Goal: Transaction & Acquisition: Obtain resource

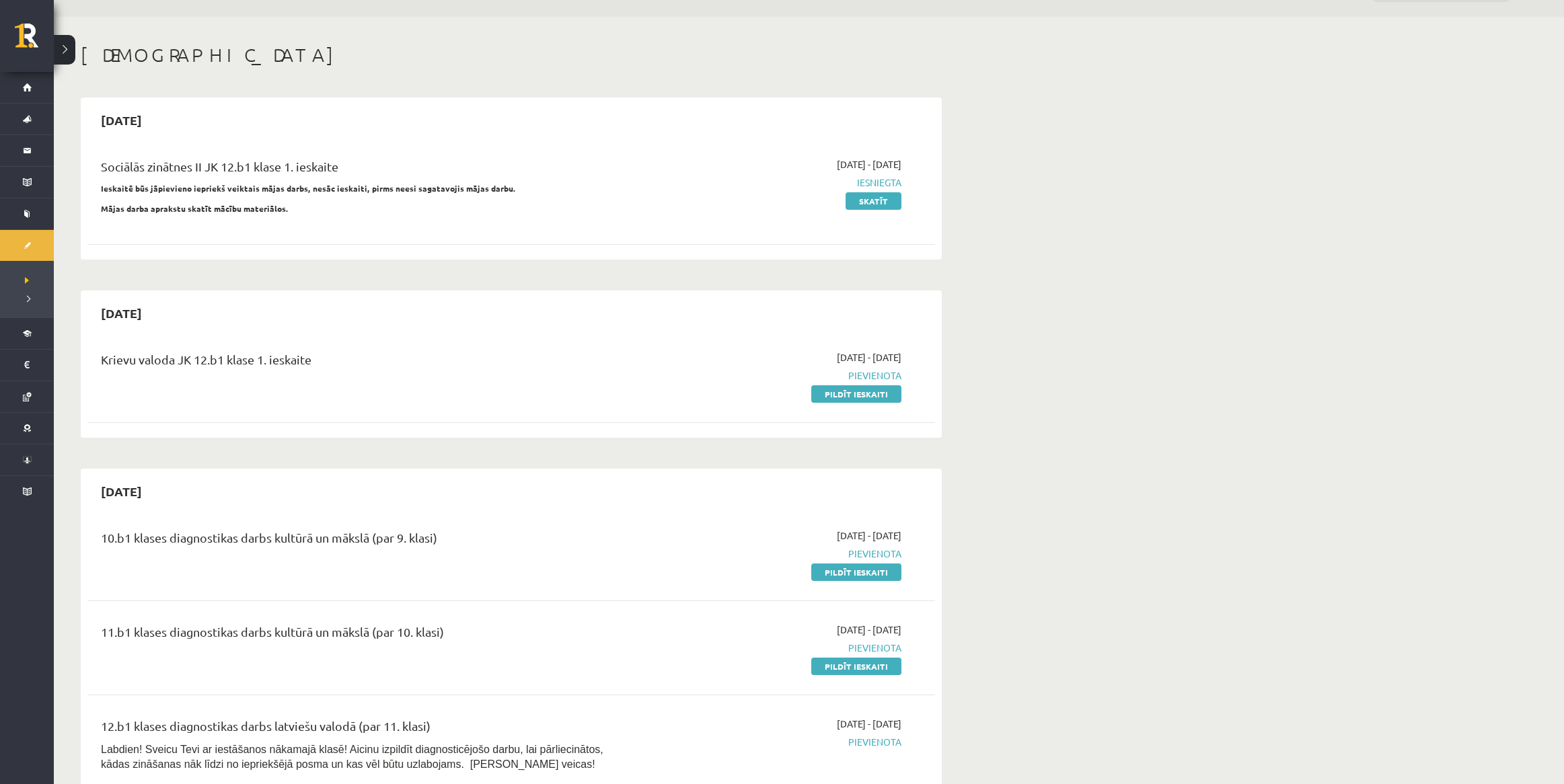
scroll to position [168, 0]
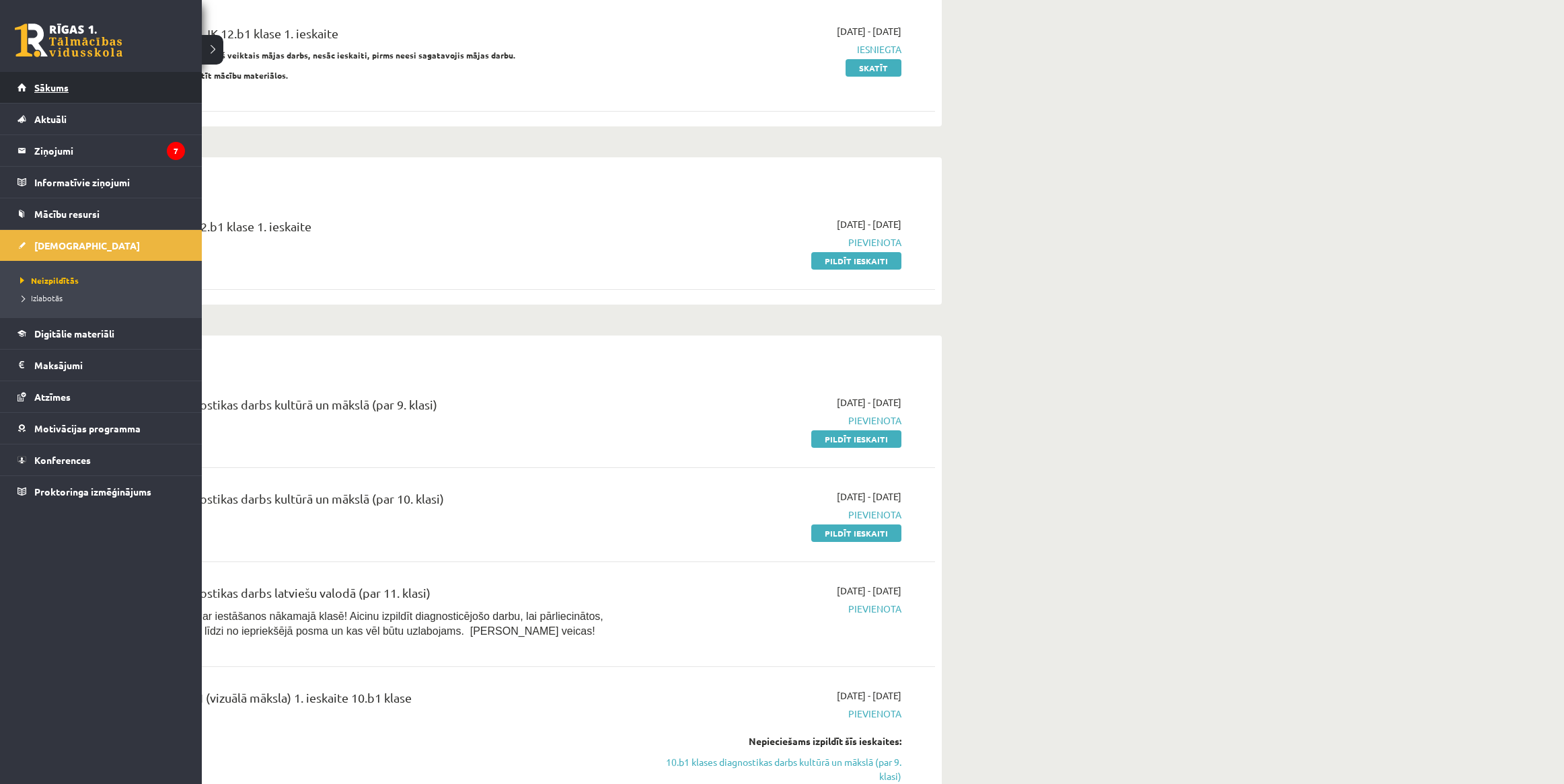
click at [84, 90] on link "Sākums" at bounding box center [101, 87] width 167 height 31
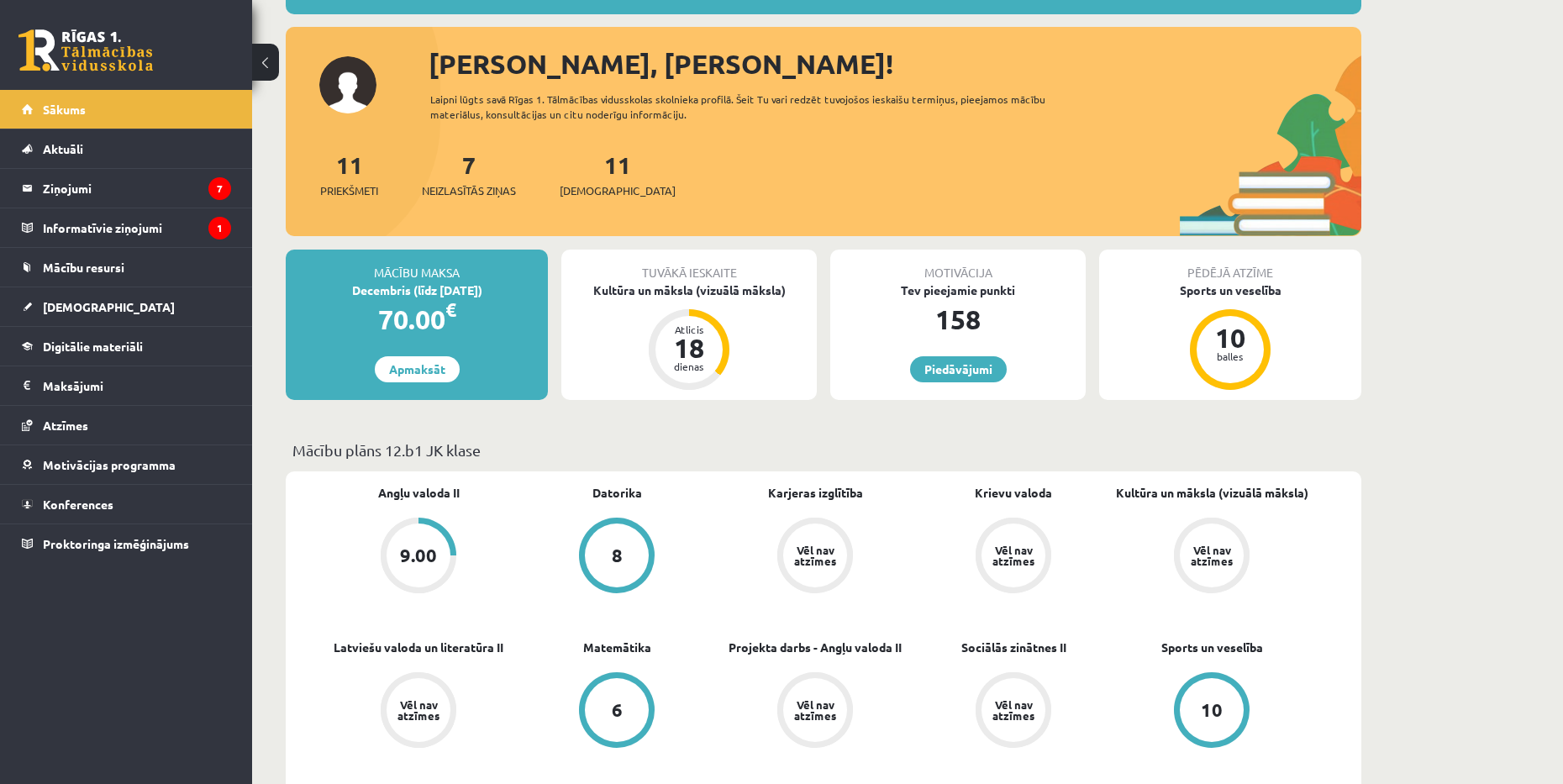
scroll to position [168, 0]
click at [163, 227] on legend "Informatīvie ziņojumi 1" at bounding box center [137, 227] width 188 height 39
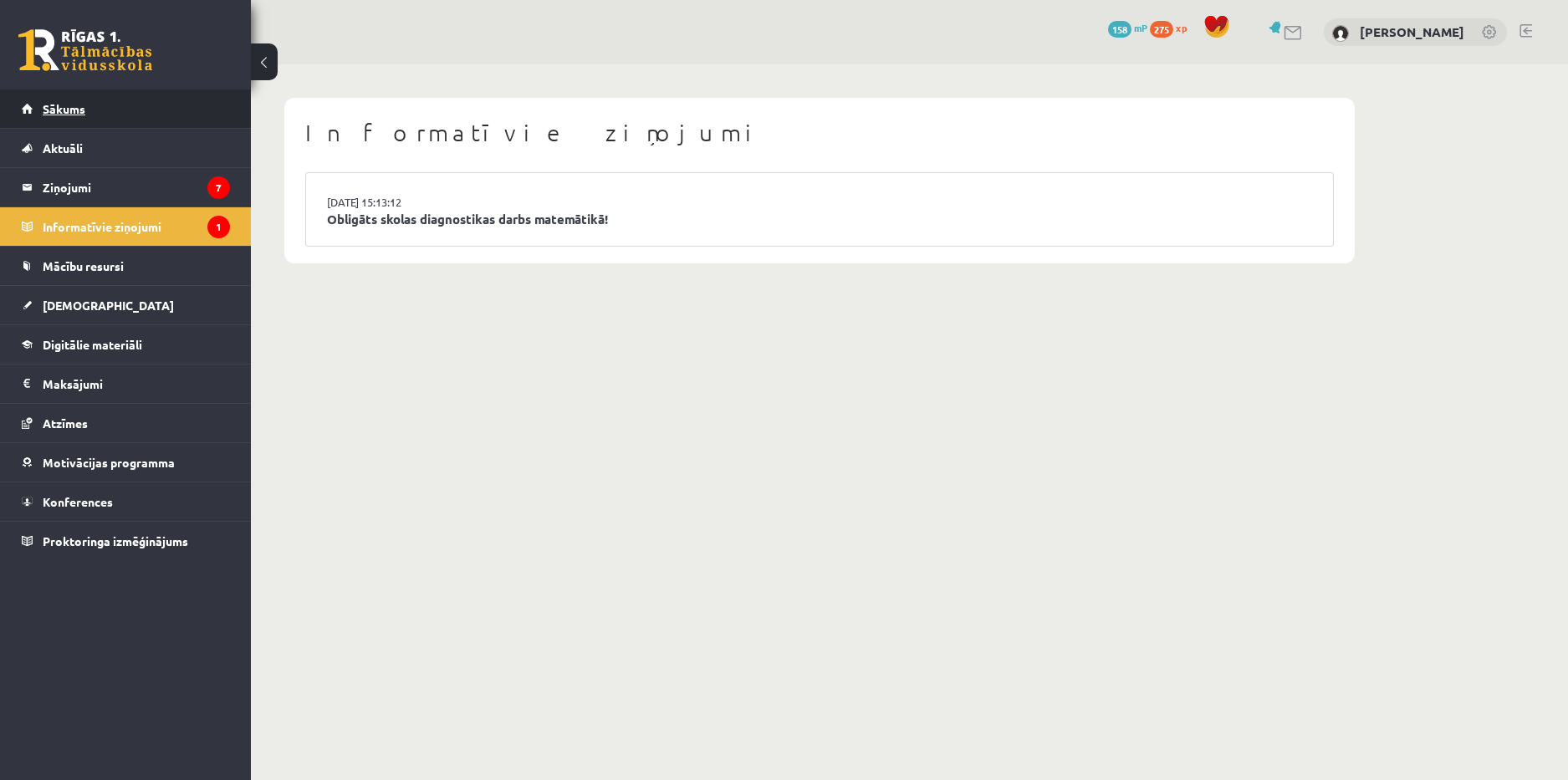
click at [118, 107] on link "Sākums" at bounding box center [126, 109] width 208 height 38
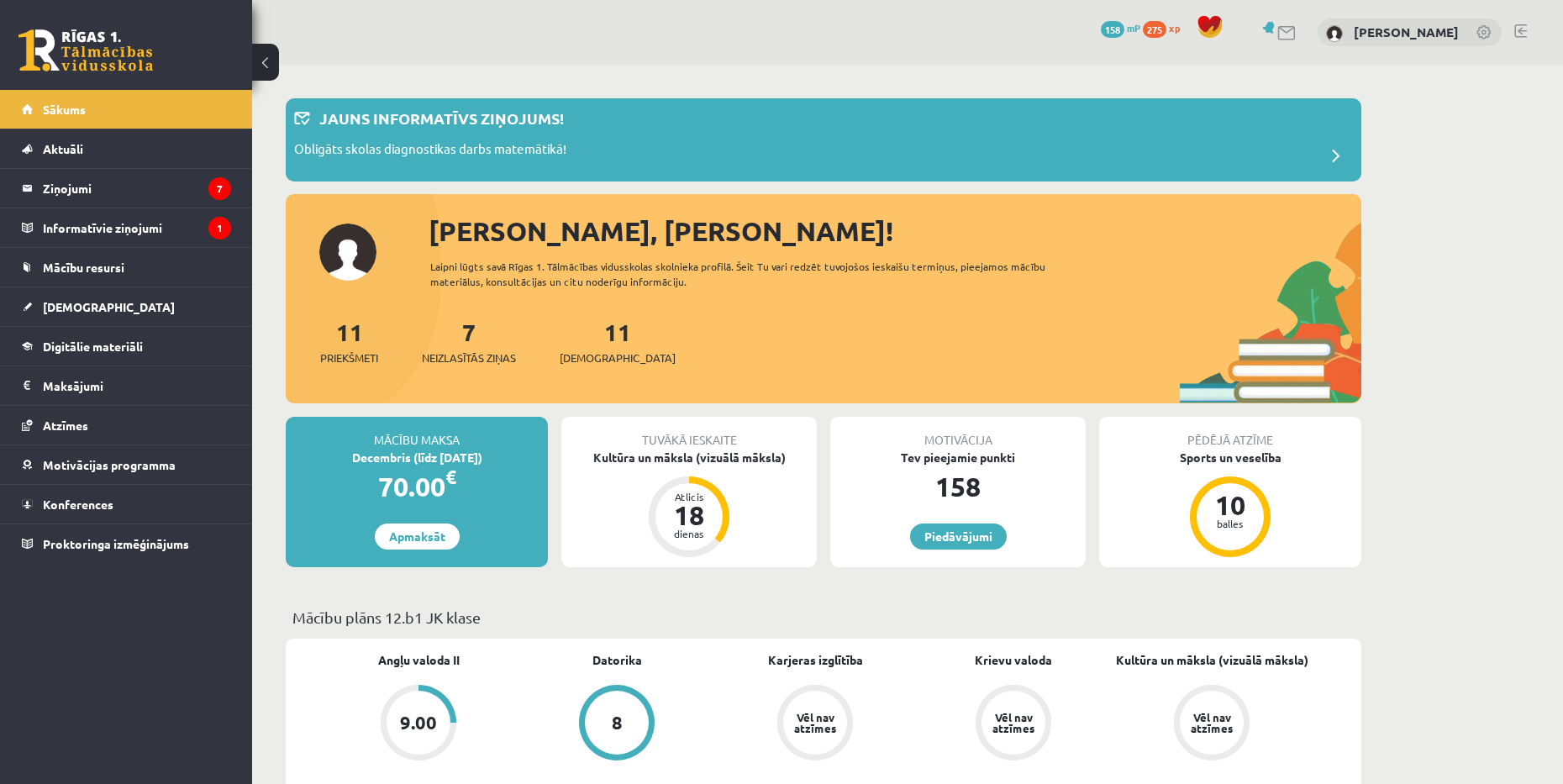
click at [1125, 28] on span "158" at bounding box center [1113, 29] width 24 height 17
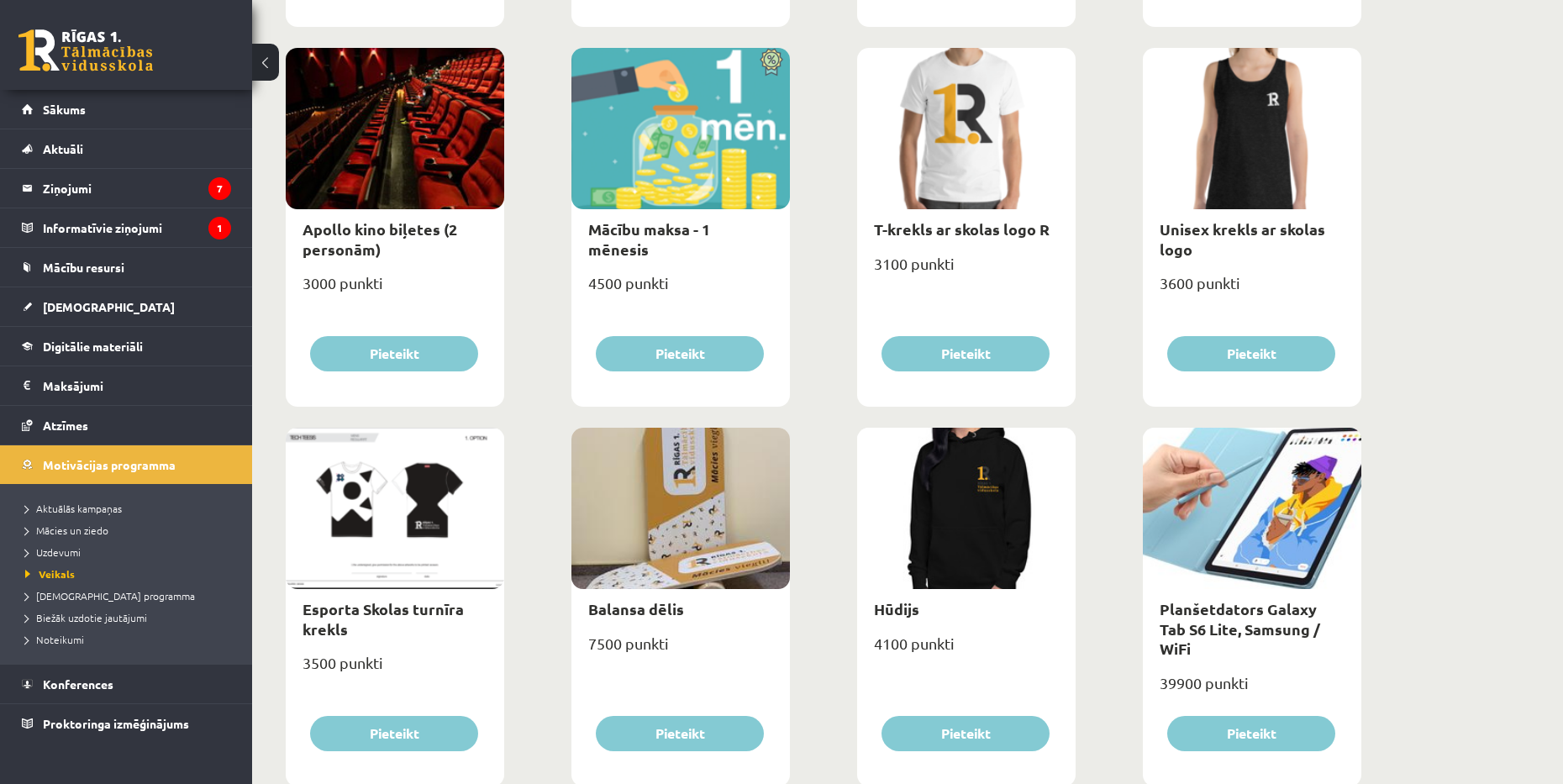
scroll to position [672, 0]
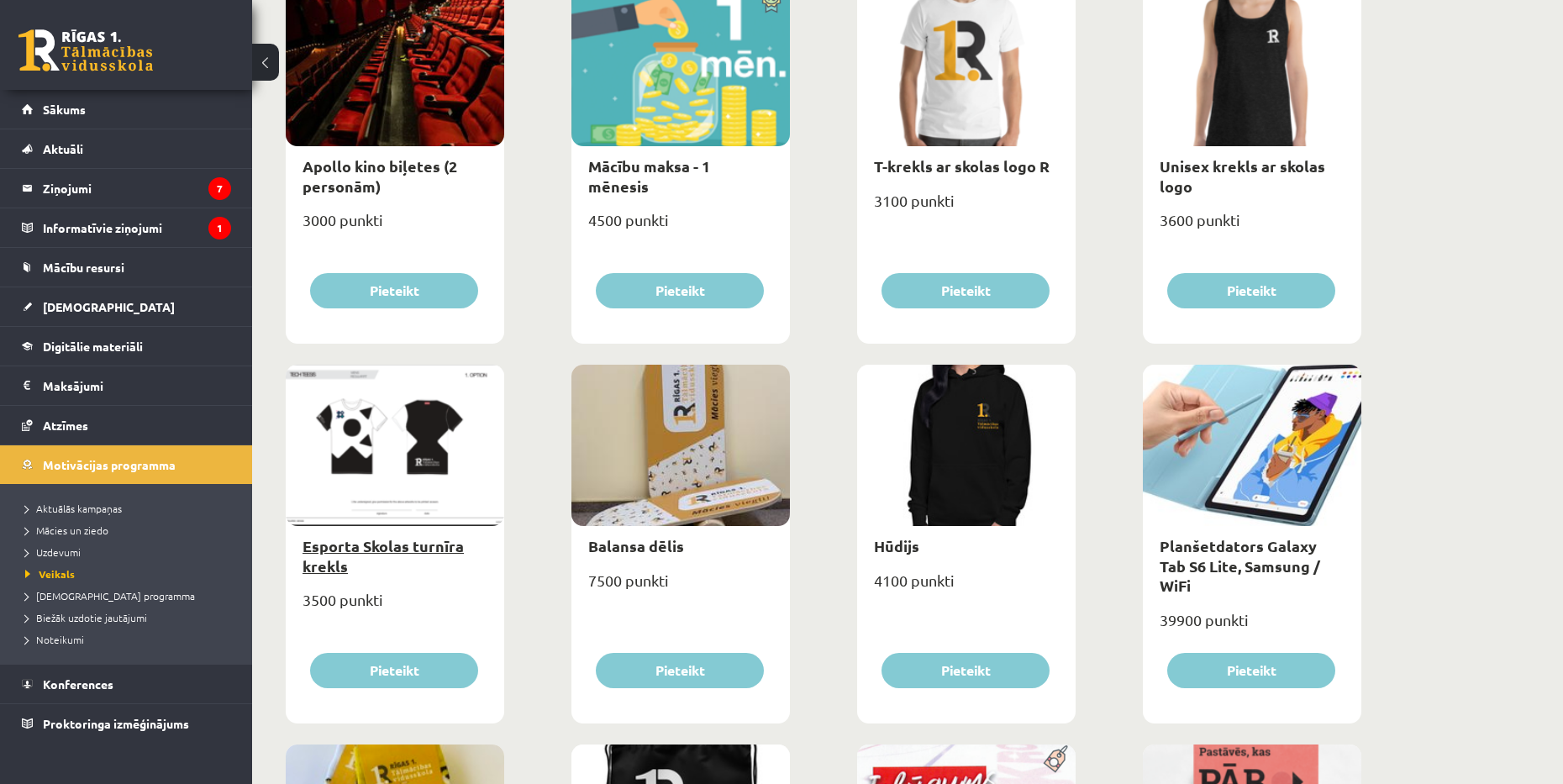
click at [384, 546] on link "Esporta Skolas turnīra krekls" at bounding box center [383, 555] width 161 height 39
type input "*"
select select "*"
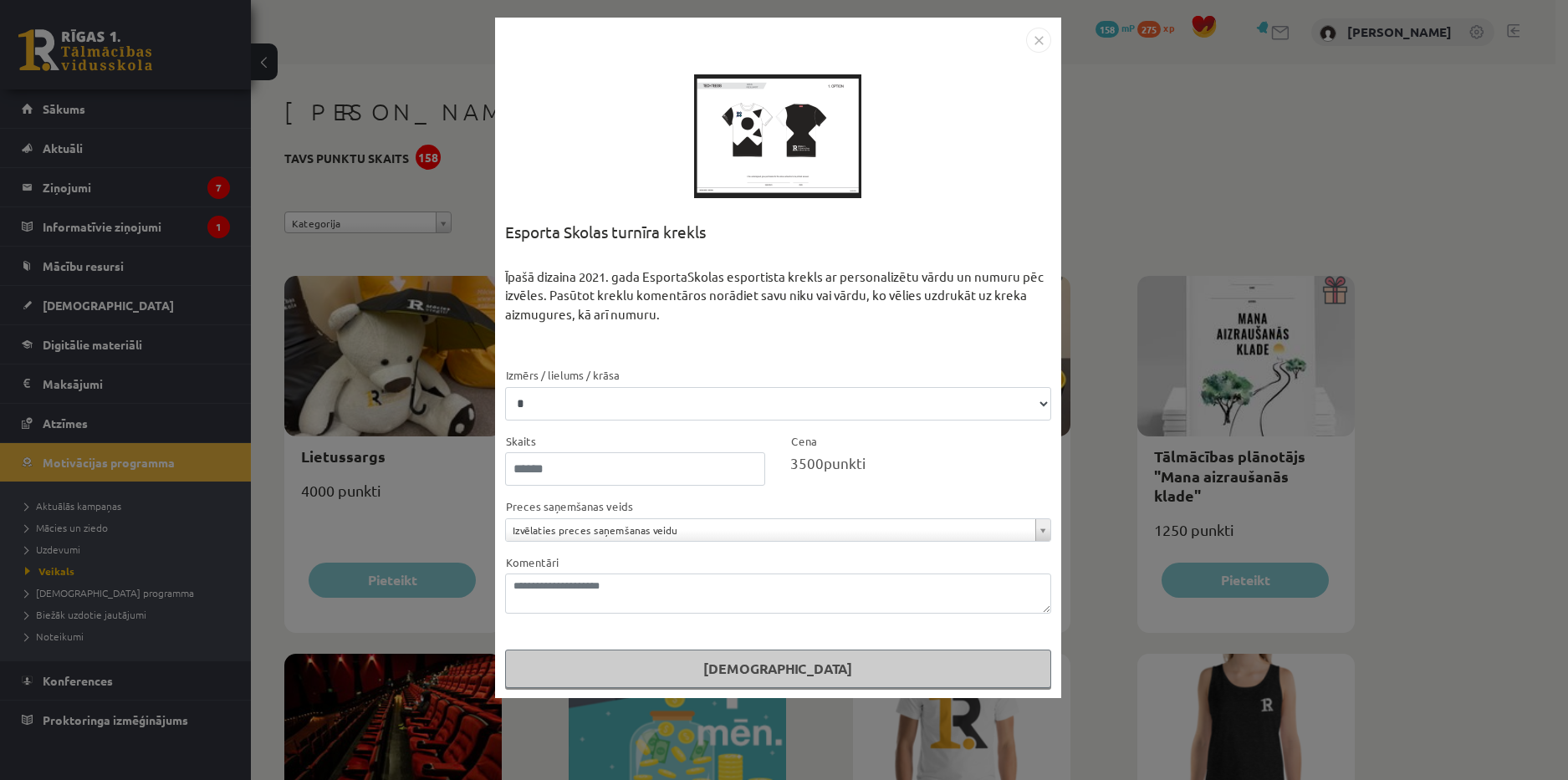
click at [1040, 37] on img "Close" at bounding box center [1038, 39] width 25 height 25
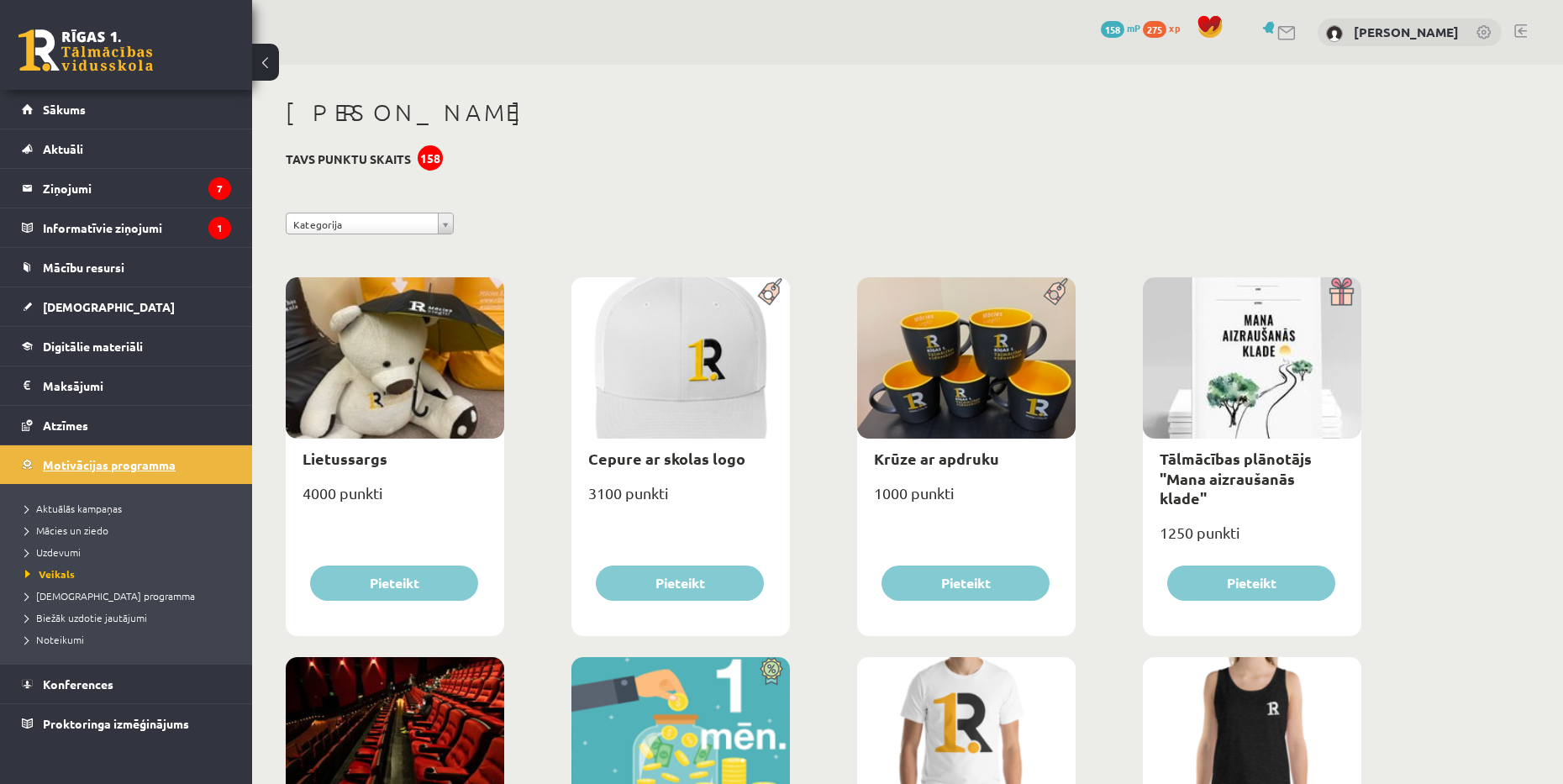
click at [141, 464] on span "Motivācijas programma" at bounding box center [109, 464] width 133 height 15
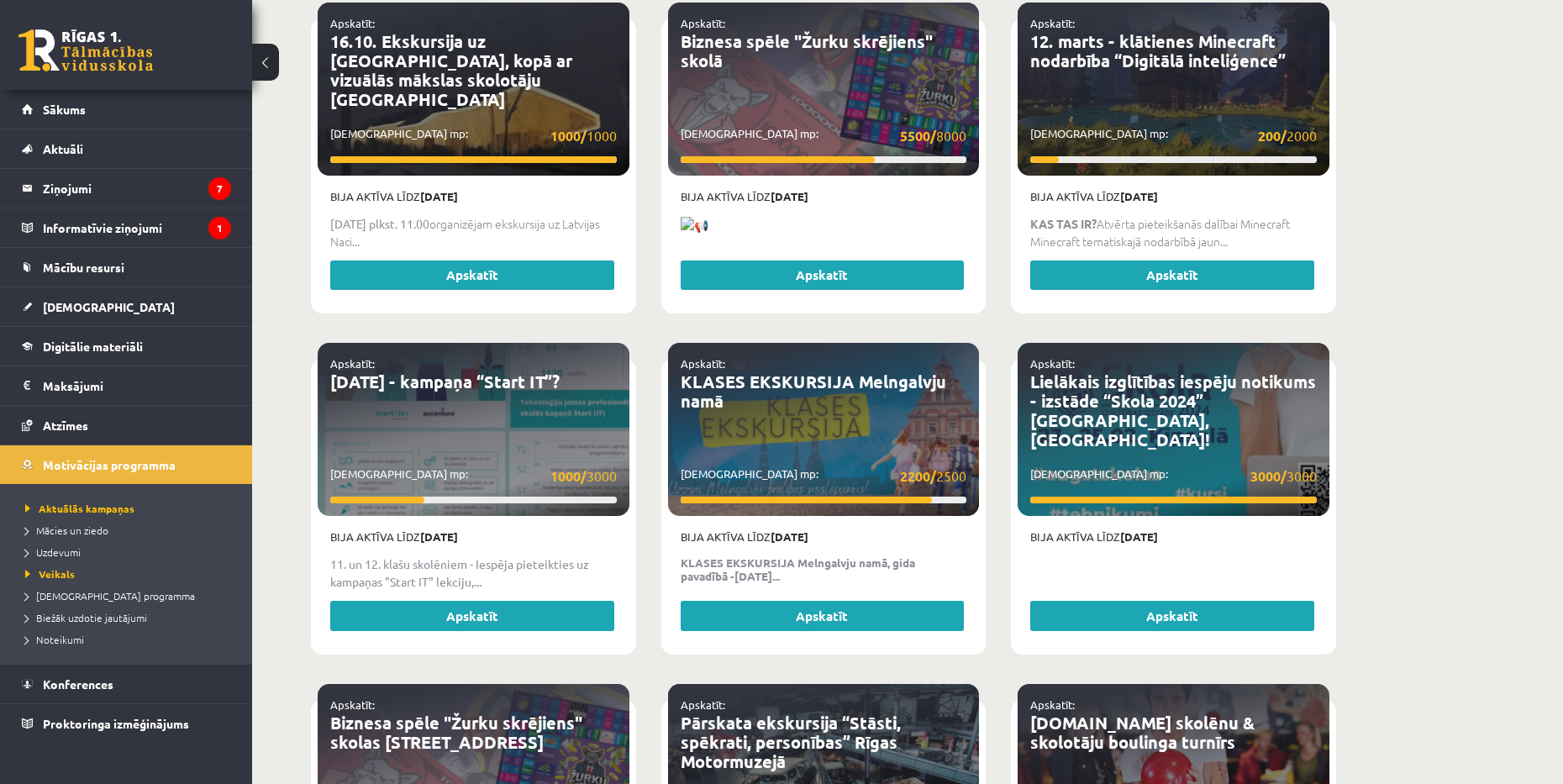
scroll to position [3276, 0]
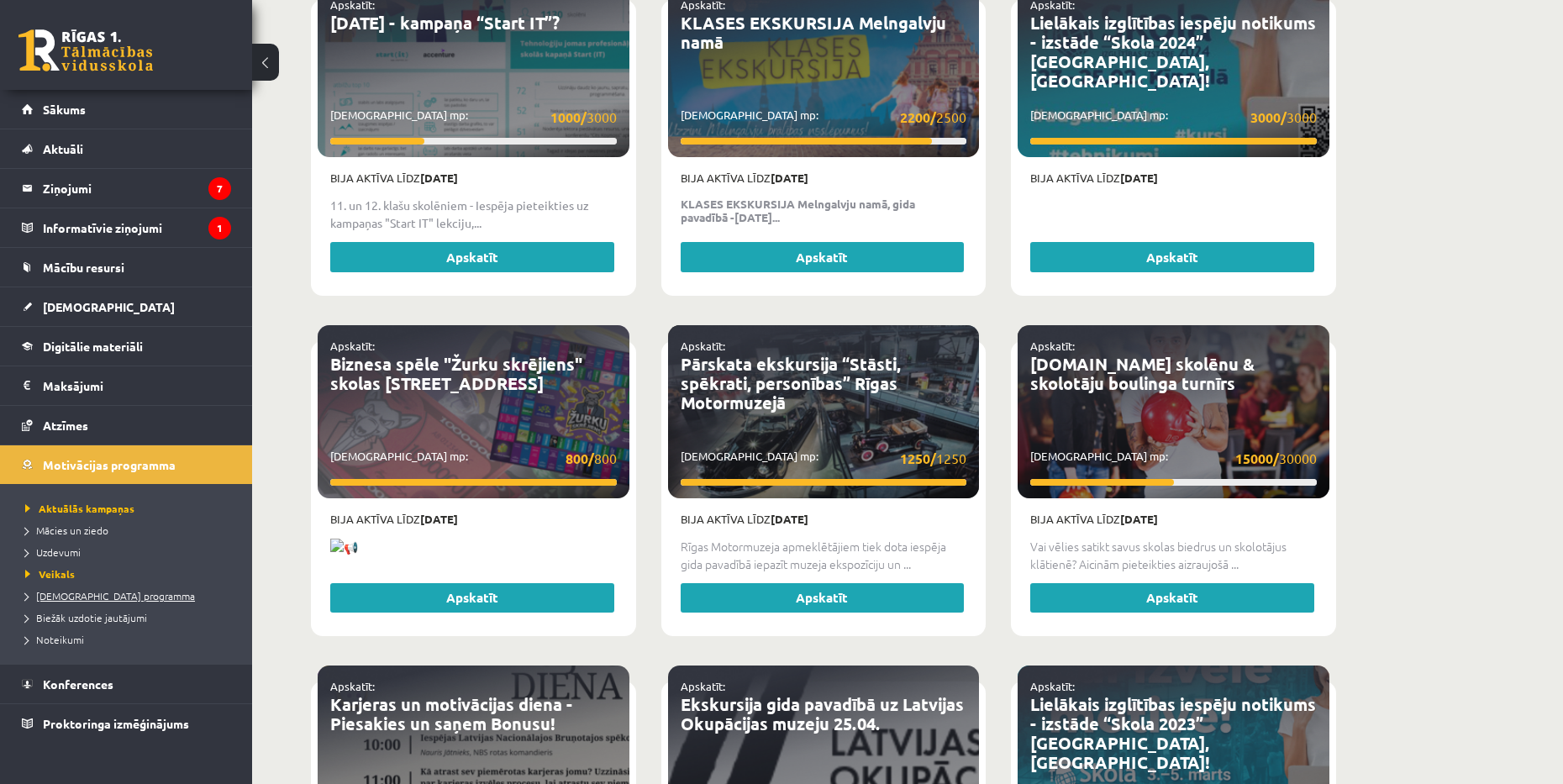
click at [98, 597] on span "[DEMOGRAPHIC_DATA] programma" at bounding box center [109, 595] width 170 height 14
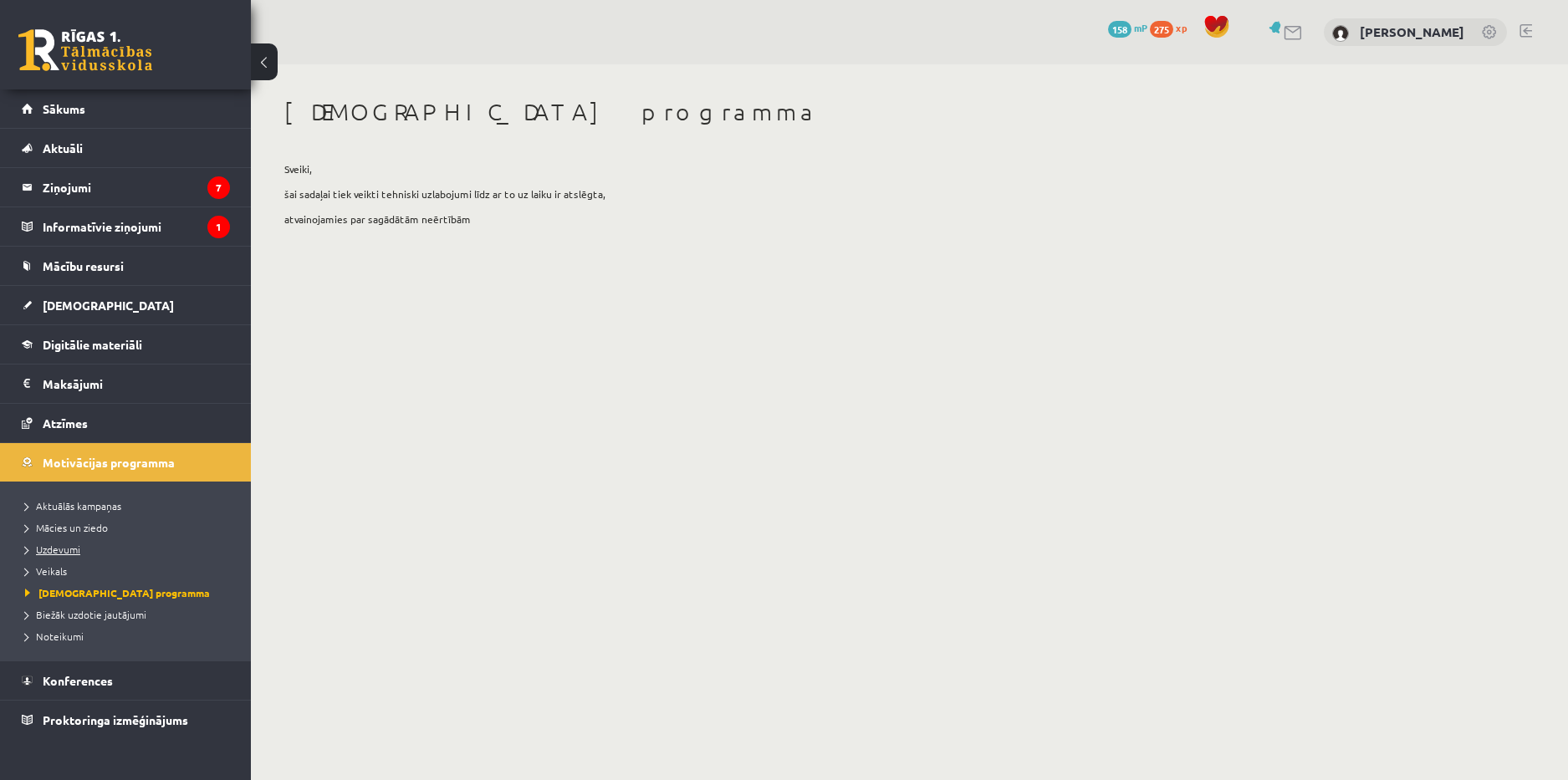
click at [46, 543] on link "Uzdevumi" at bounding box center [129, 549] width 209 height 15
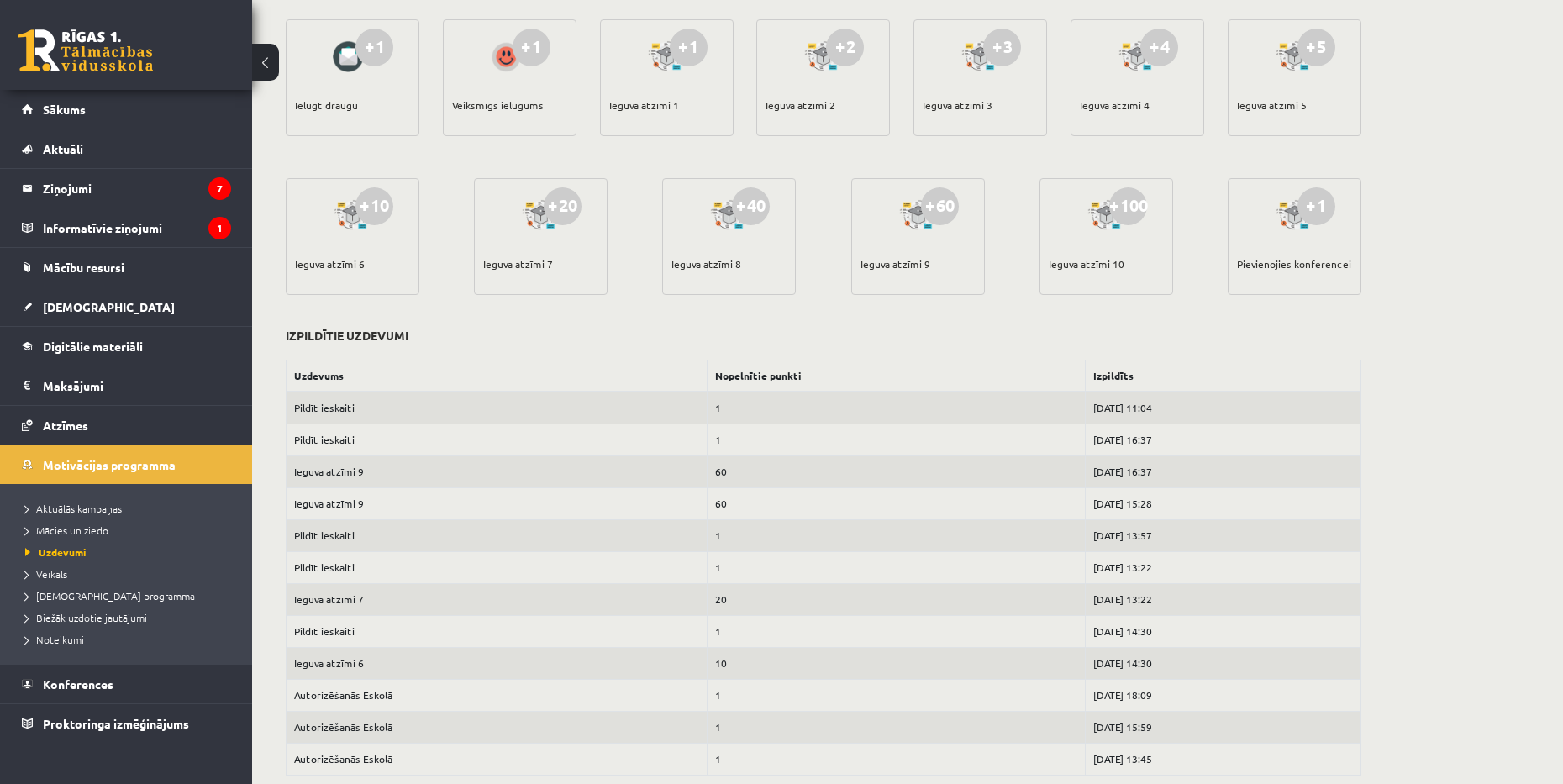
scroll to position [408, 0]
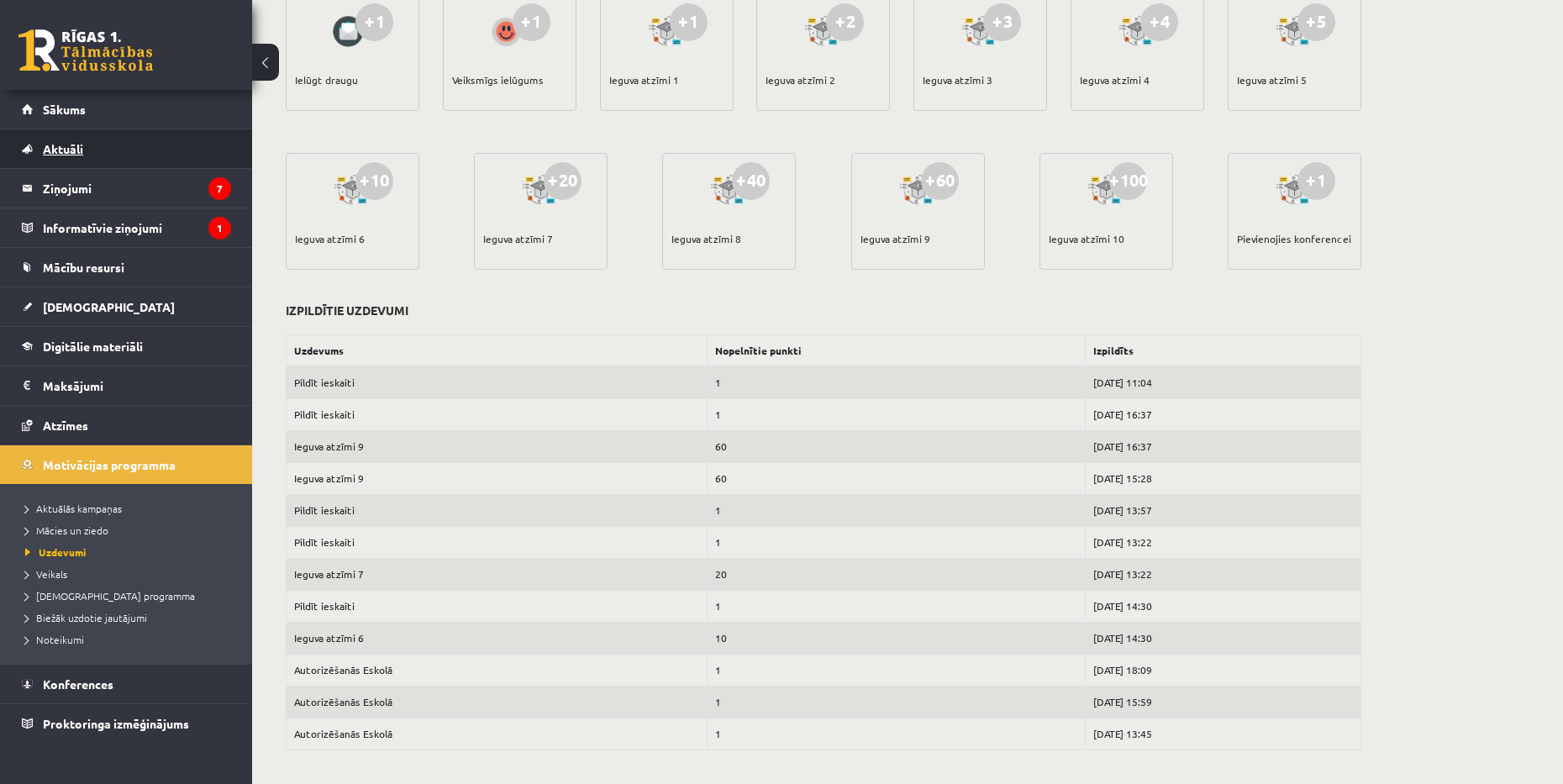
click at [102, 144] on link "Aktuāli" at bounding box center [127, 149] width 209 height 39
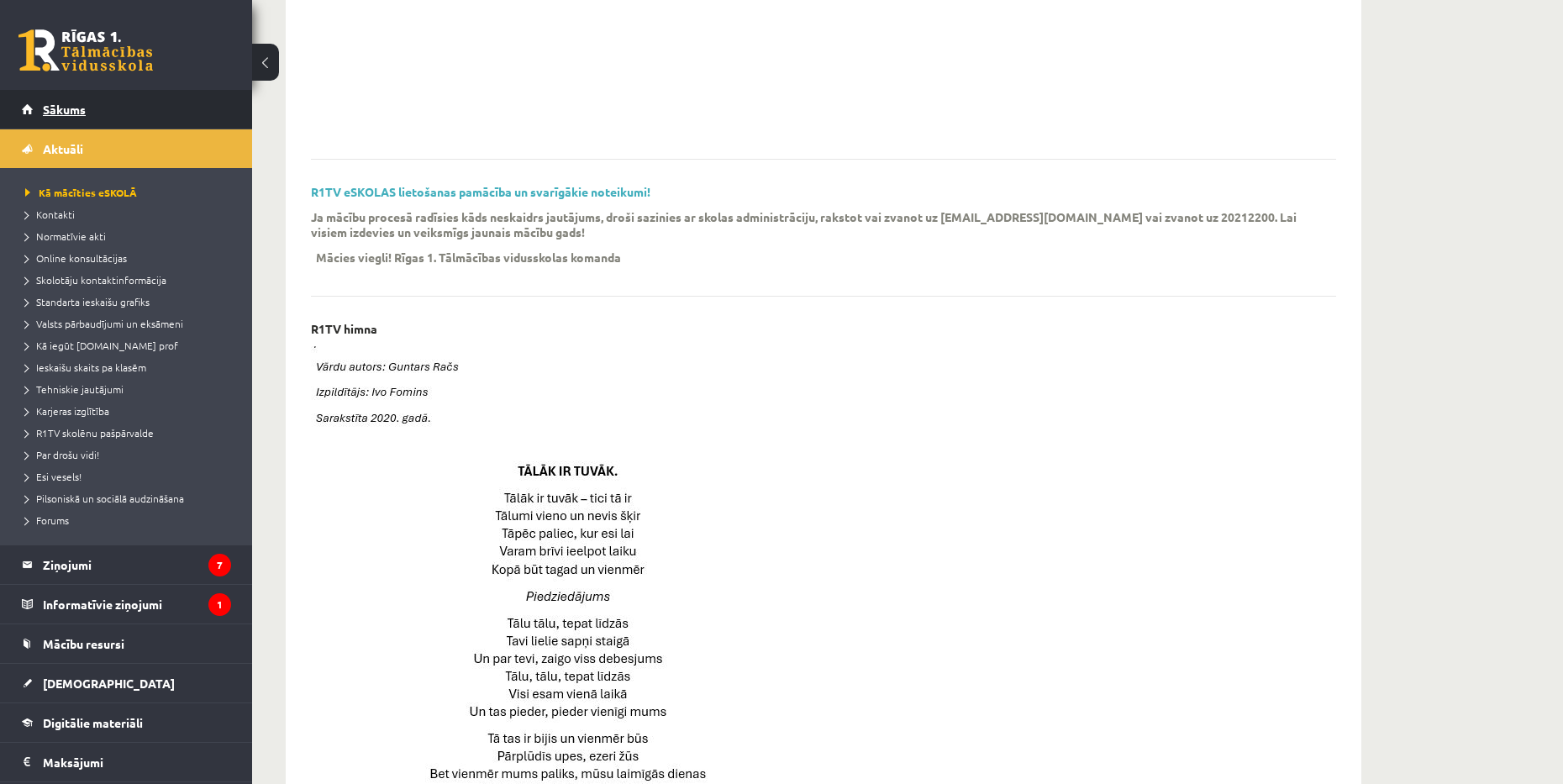
click at [117, 112] on link "Sākums" at bounding box center [127, 109] width 209 height 39
